Goal: Transaction & Acquisition: Subscribe to service/newsletter

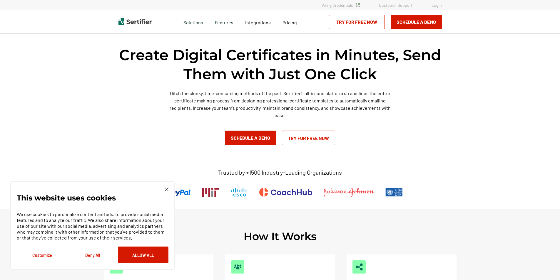
click at [170, 191] on div "This website uses cookies We use cookies to personalize content and ads, to pro…" at bounding box center [92, 225] width 165 height 89
click at [167, 190] on img at bounding box center [167, 190] width 4 height 4
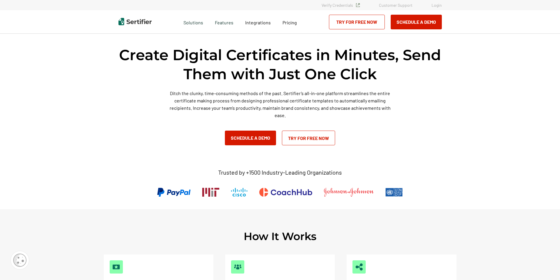
click at [314, 142] on link "Try for Free Now" at bounding box center [308, 138] width 53 height 15
